Goal: Information Seeking & Learning: Learn about a topic

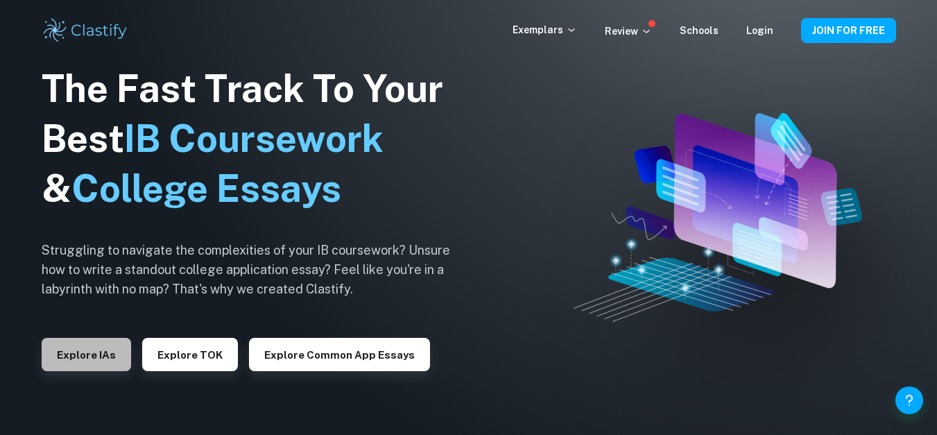
click at [114, 352] on button "Explore IAs" at bounding box center [86, 354] width 89 height 33
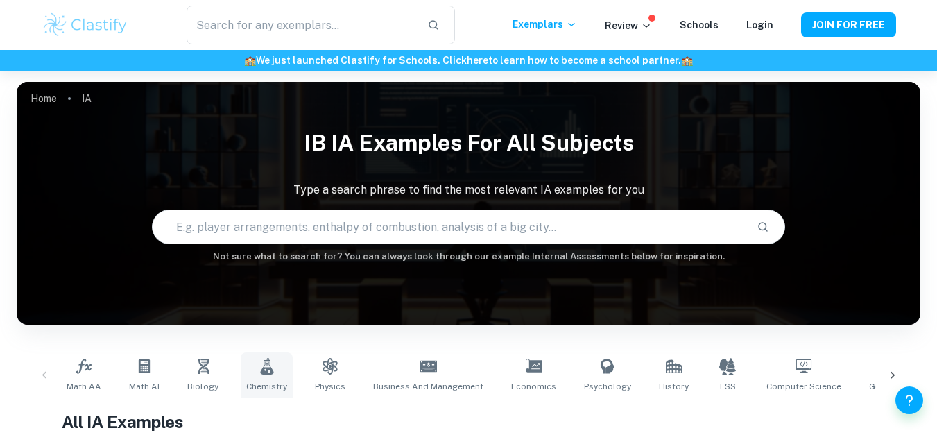
click at [262, 371] on icon at bounding box center [266, 366] width 13 height 17
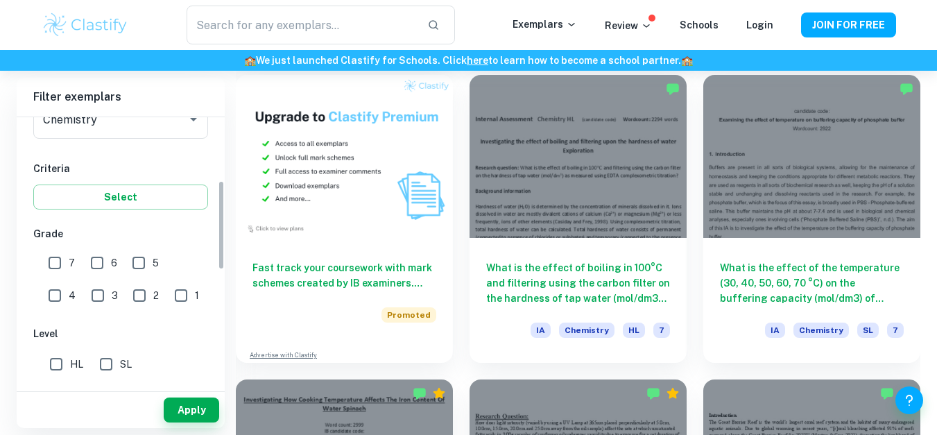
scroll to position [213, 0]
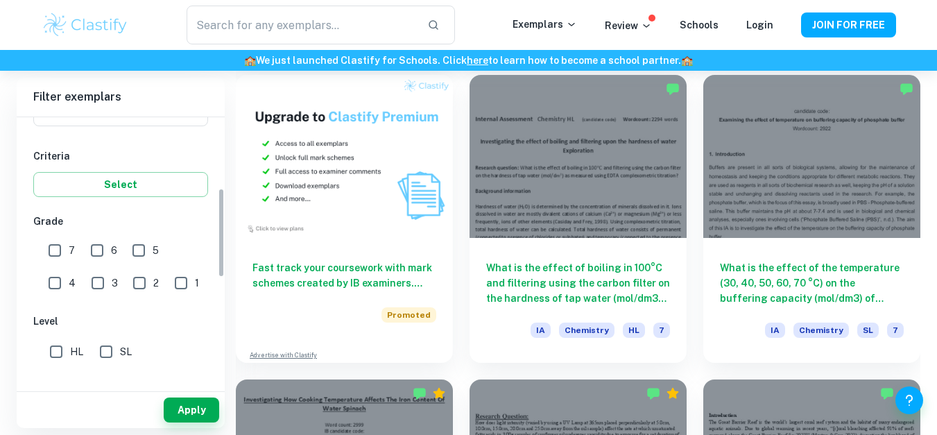
drag, startPoint x: 223, startPoint y: 157, endPoint x: 225, endPoint y: 229, distance: 71.5
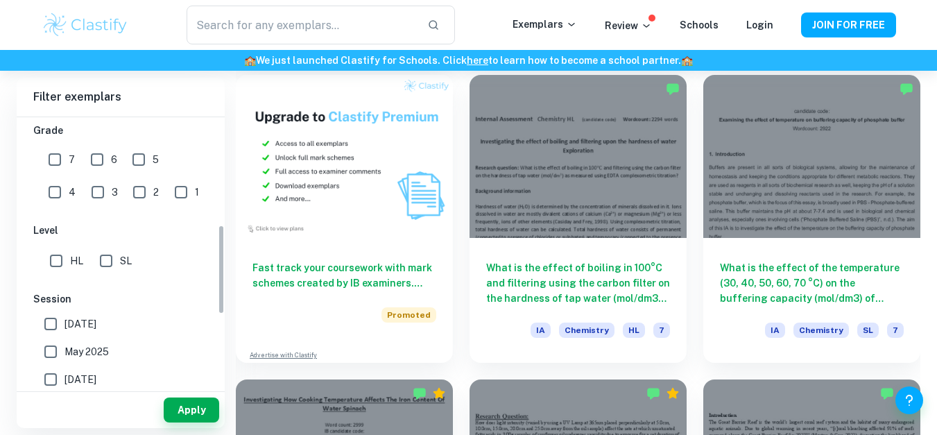
scroll to position [322, 0]
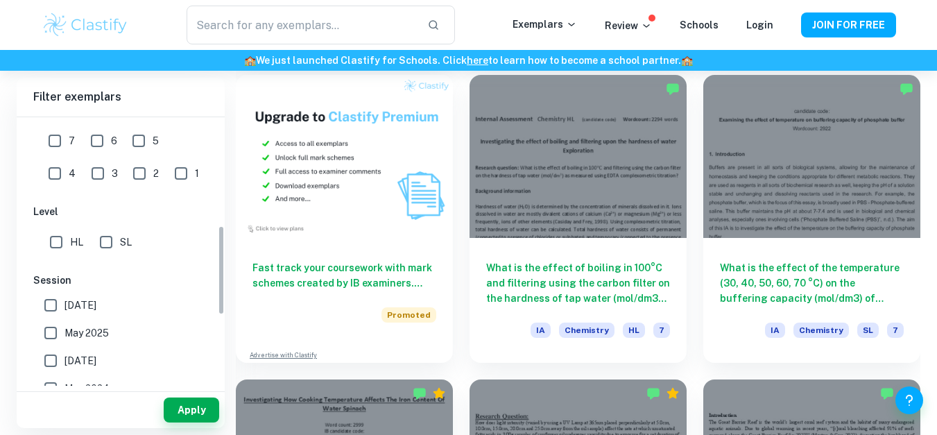
drag, startPoint x: 219, startPoint y: 236, endPoint x: 216, endPoint y: 274, distance: 37.6
click at [216, 274] on div "IB College Category IA EE TOK Notes Subject Type a subject Chemistry Type a sub…" at bounding box center [121, 251] width 208 height 268
click at [54, 143] on input "7" at bounding box center [55, 141] width 28 height 28
checkbox input "true"
click at [105, 247] on input "SL" at bounding box center [106, 242] width 28 height 28
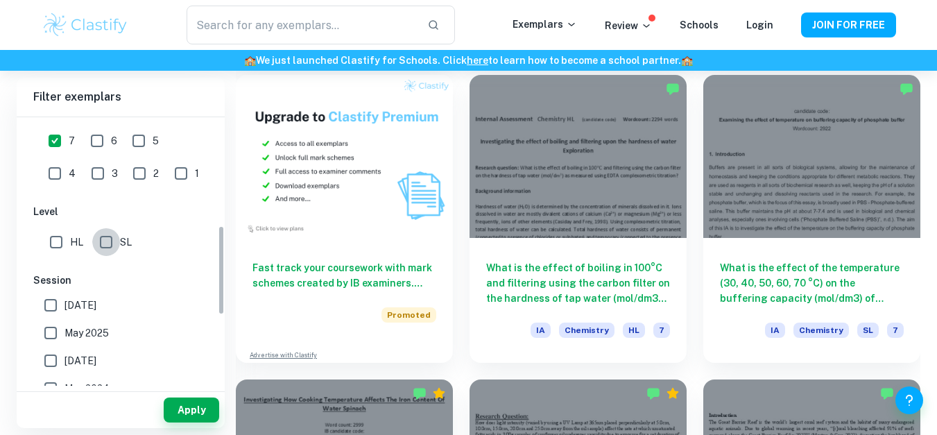
checkbox input "true"
click at [87, 304] on span "[DATE]" at bounding box center [80, 304] width 32 height 15
click at [64, 304] on input "[DATE]" at bounding box center [51, 305] width 28 height 28
checkbox input "true"
click at [80, 336] on span "May 2025" at bounding box center [86, 332] width 44 height 15
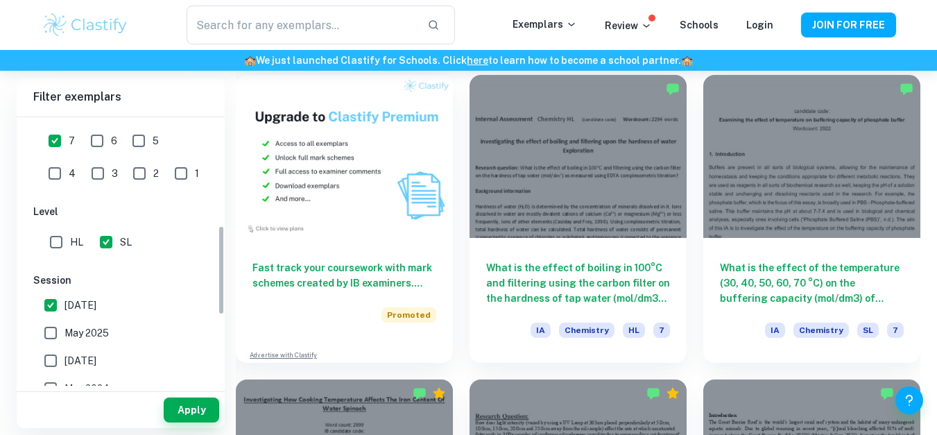
click at [64, 336] on input "May 2025" at bounding box center [51, 333] width 28 height 28
checkbox input "true"
click at [185, 416] on button "Apply" at bounding box center [191, 409] width 55 height 25
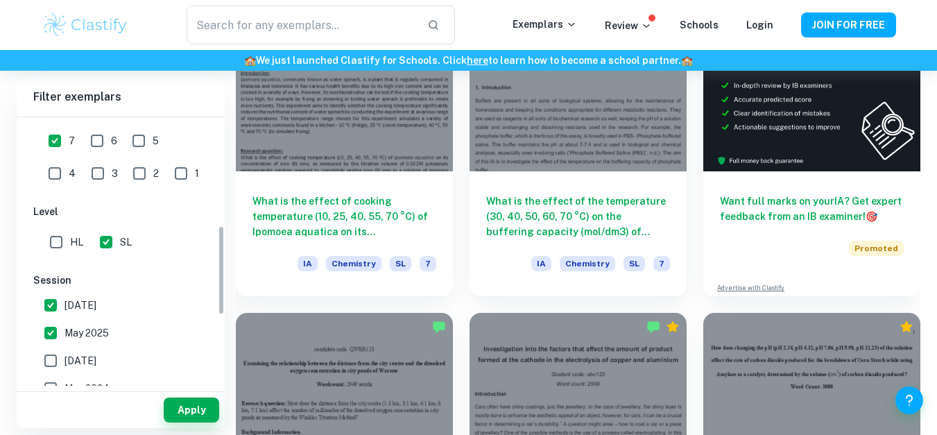
scroll to position [456, 0]
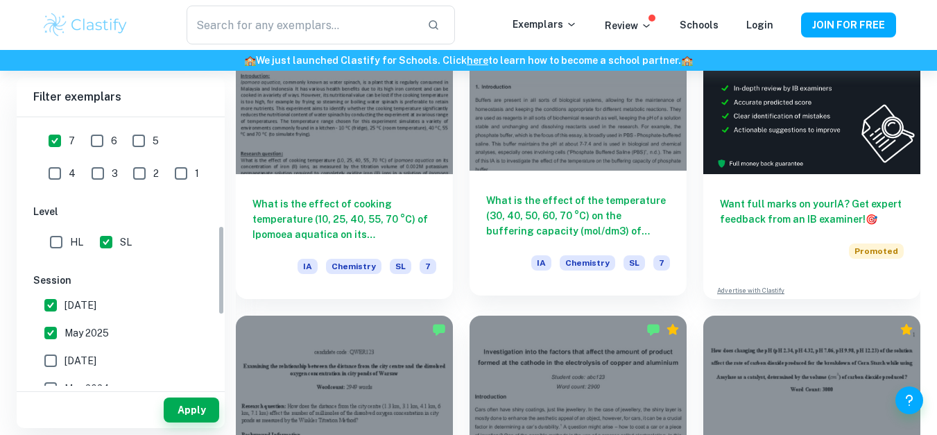
click at [650, 136] on div at bounding box center [577, 89] width 217 height 163
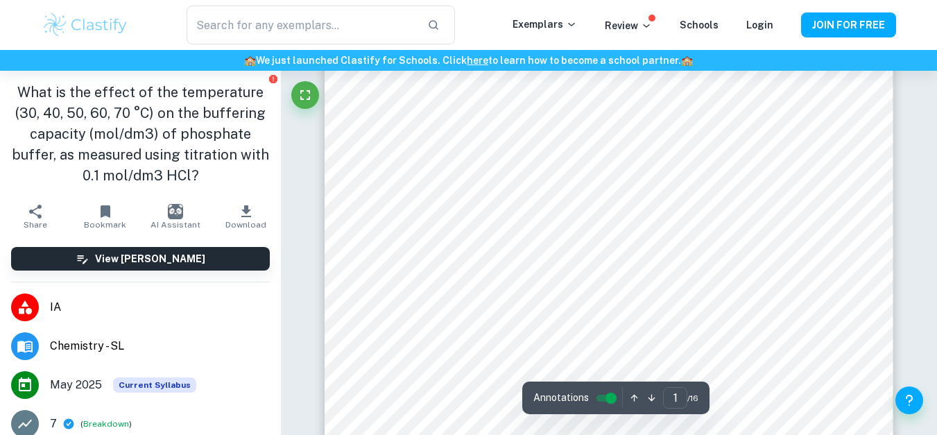
scroll to position [111, 0]
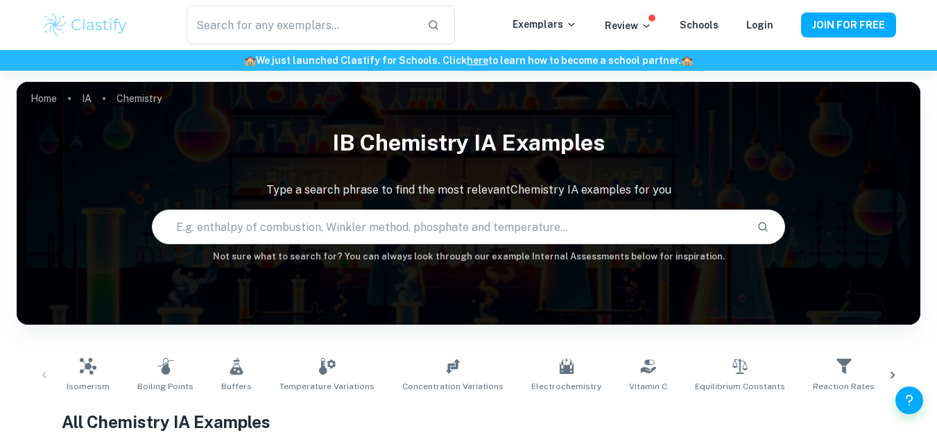
scroll to position [1086, 0]
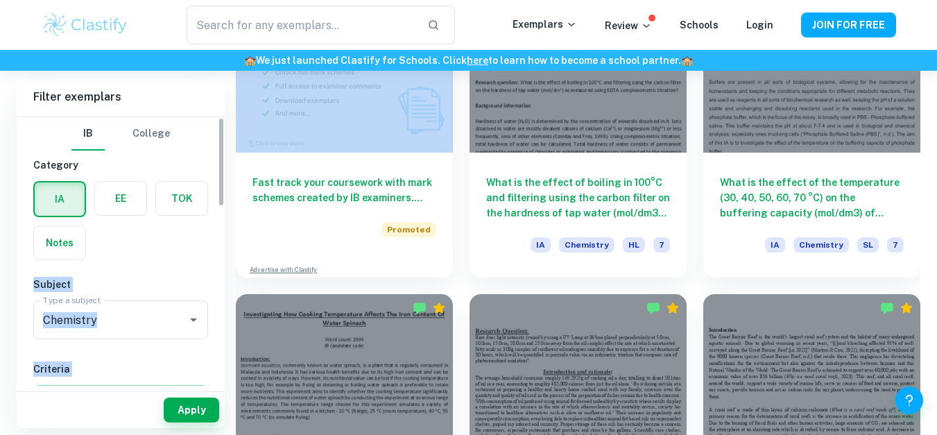
drag, startPoint x: 225, startPoint y: 185, endPoint x: 223, endPoint y: 194, distance: 9.1
click at [219, 191] on div "IB College Category IA EE TOK Notes Subject Type a subject Chemistry Type a sub…" at bounding box center [121, 251] width 208 height 268
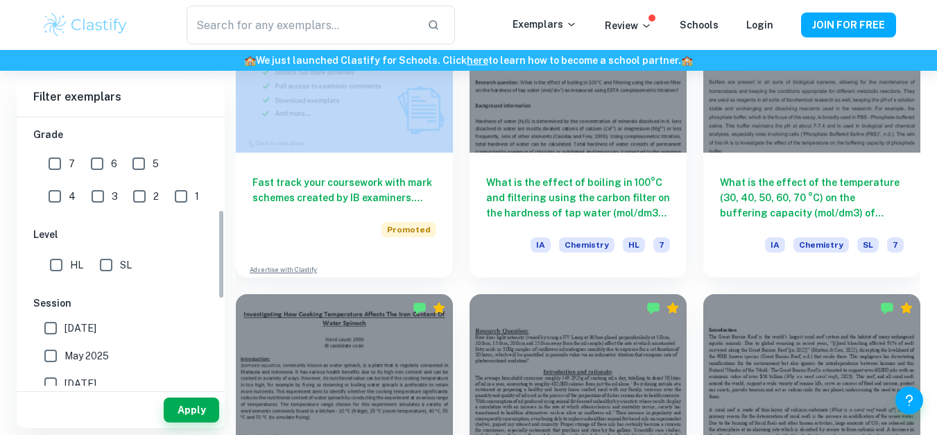
scroll to position [304, 0]
drag, startPoint x: 219, startPoint y: 191, endPoint x: 70, endPoint y: 293, distance: 180.6
click at [70, 293] on div "IB College Category IA EE TOK Notes Subject Type a subject Chemistry Type a sub…" at bounding box center [121, 251] width 208 height 268
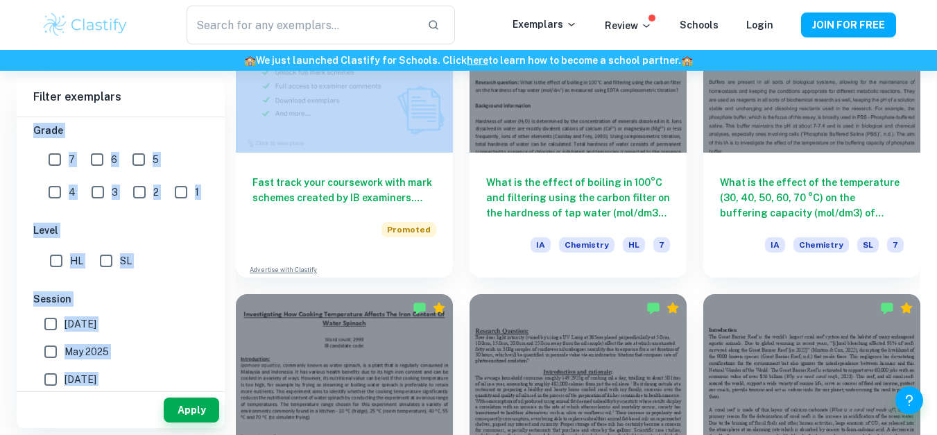
click at [31, 211] on div "IB College Category IA EE TOK Notes Subject Type a subject Chemistry Type a sub…" at bounding box center [121, 214] width 208 height 801
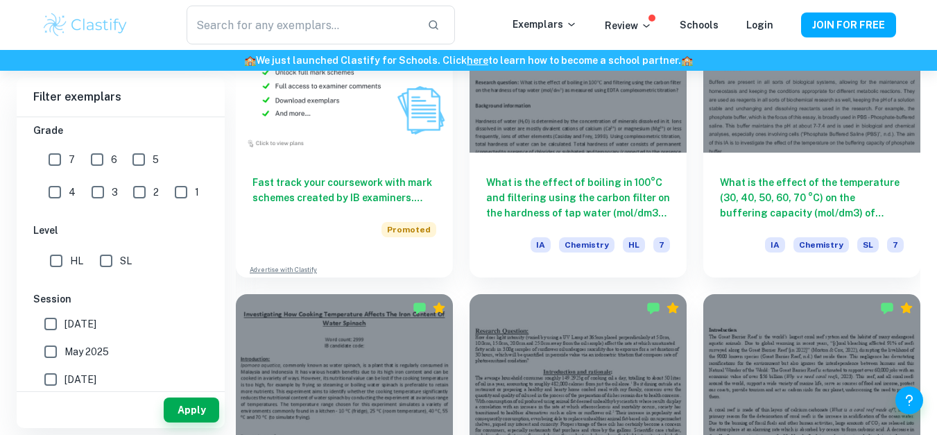
click at [60, 152] on input "7" at bounding box center [55, 160] width 28 height 28
checkbox input "true"
click at [49, 331] on input "[DATE]" at bounding box center [51, 324] width 28 height 28
checkbox input "true"
click at [46, 358] on input "May 2025" at bounding box center [51, 352] width 28 height 28
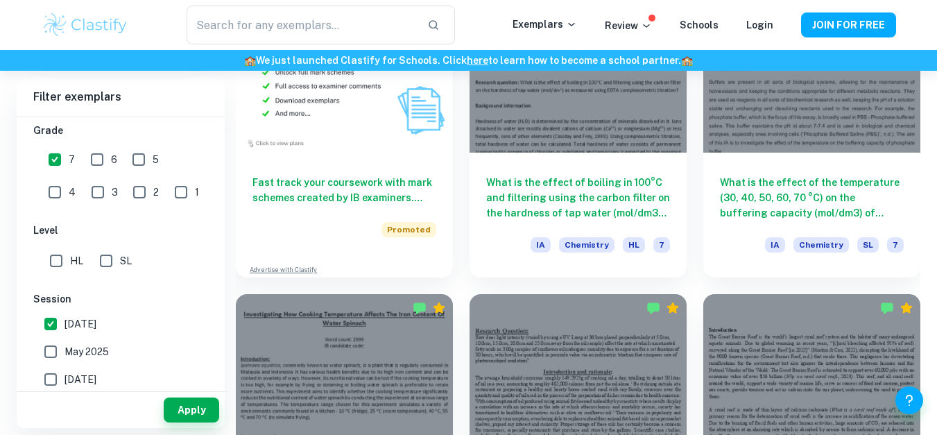
checkbox input "true"
click at [114, 261] on input "SL" at bounding box center [106, 261] width 28 height 28
checkbox input "true"
click at [180, 397] on button "Apply" at bounding box center [191, 409] width 55 height 25
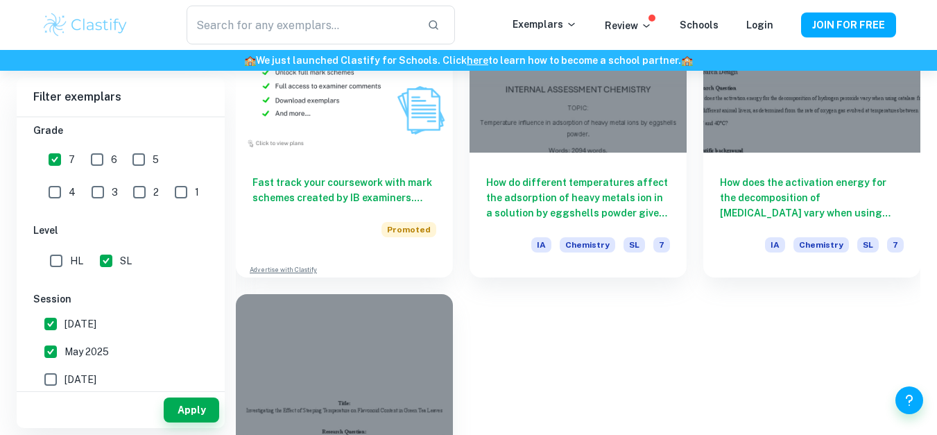
click at [89, 354] on span "May 2025" at bounding box center [86, 351] width 44 height 15
click at [64, 354] on input "May 2025" at bounding box center [51, 352] width 28 height 28
click at [198, 406] on button "Apply" at bounding box center [191, 409] width 55 height 25
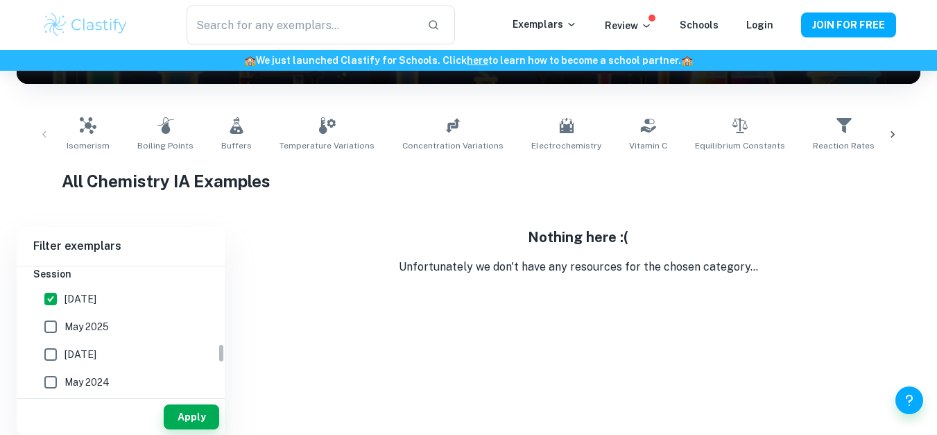
scroll to position [491, 0]
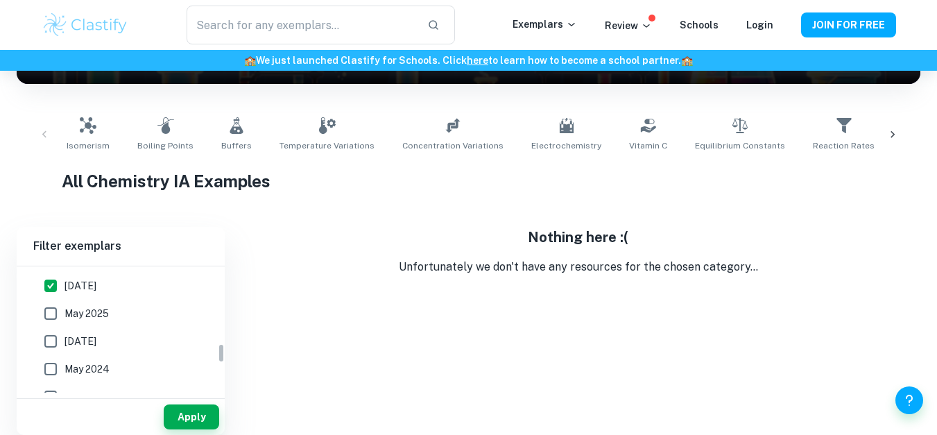
drag, startPoint x: 220, startPoint y: 326, endPoint x: 221, endPoint y: 356, distance: 29.8
click at [221, 356] on div "IB College Category IA EE TOK Notes Subject Type a subject Chemistry Type a sub…" at bounding box center [121, 329] width 208 height 126
click at [105, 318] on span "May 2025" at bounding box center [86, 313] width 44 height 15
click at [64, 318] on input "May 2025" at bounding box center [51, 314] width 28 height 28
checkbox input "true"
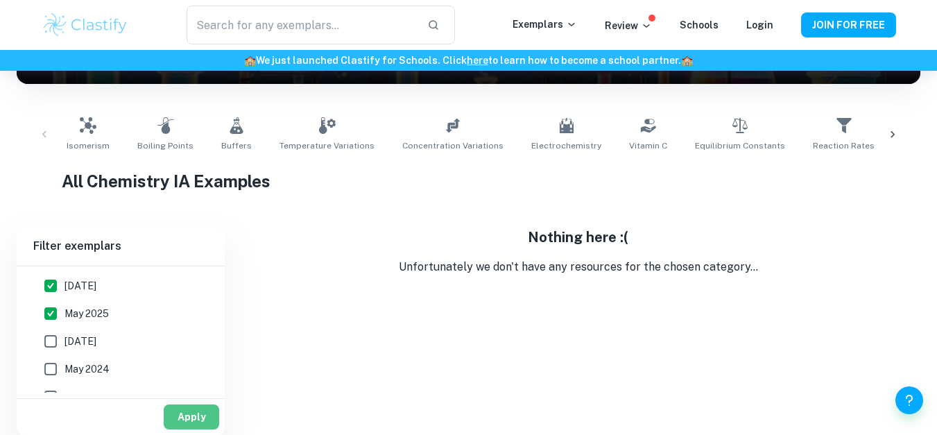
click at [193, 408] on button "Apply" at bounding box center [191, 416] width 55 height 25
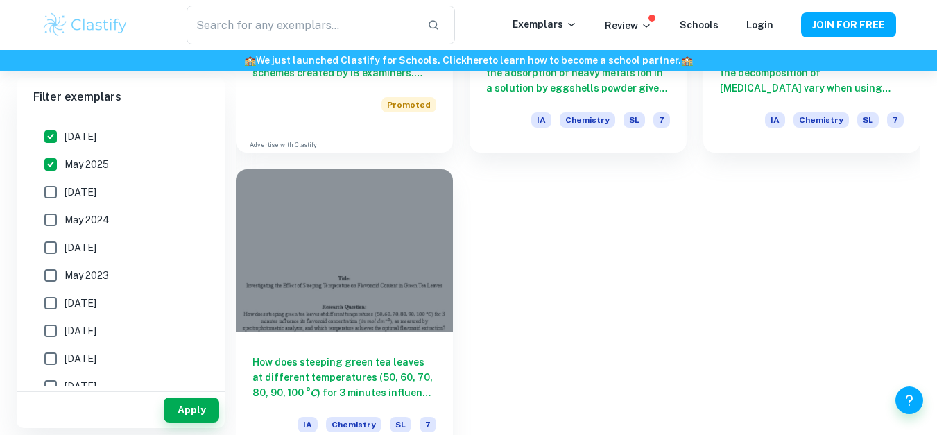
scroll to position [1050, 0]
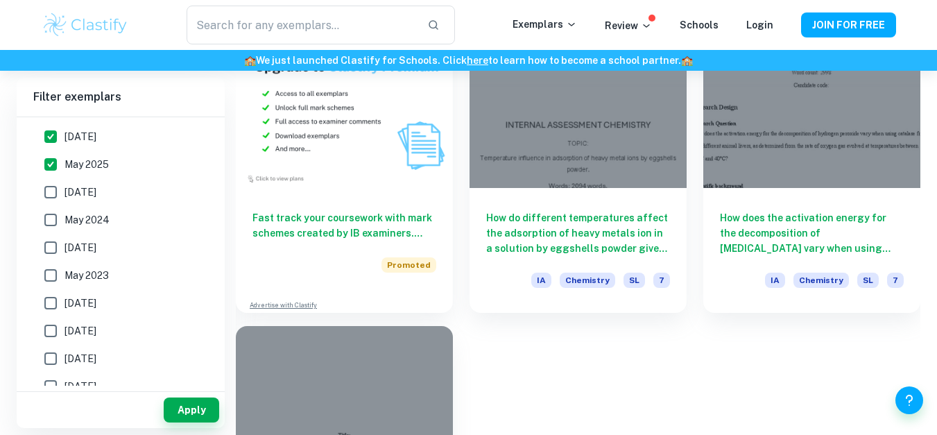
click at [385, 388] on div at bounding box center [344, 407] width 217 height 163
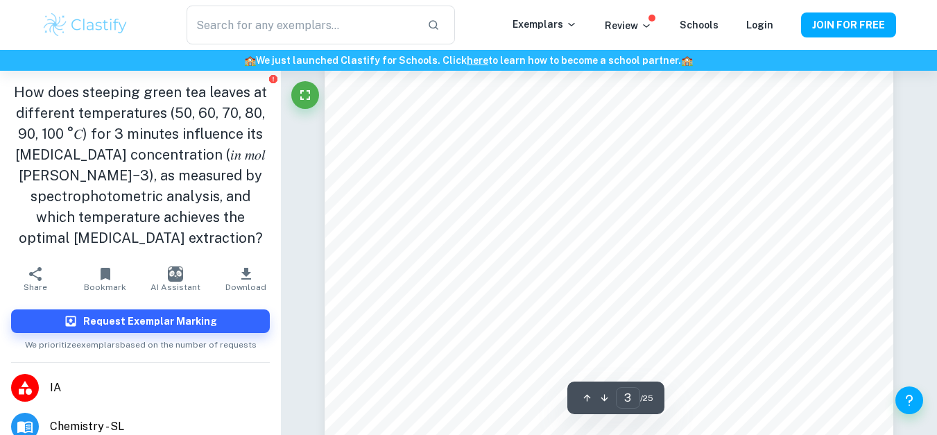
scroll to position [887, 0]
type input "2"
